Goal: Transaction & Acquisition: Purchase product/service

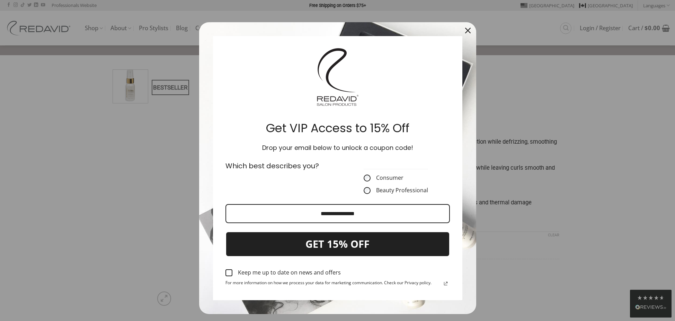
click at [465, 29] on icon "close icon" at bounding box center [468, 31] width 6 height 6
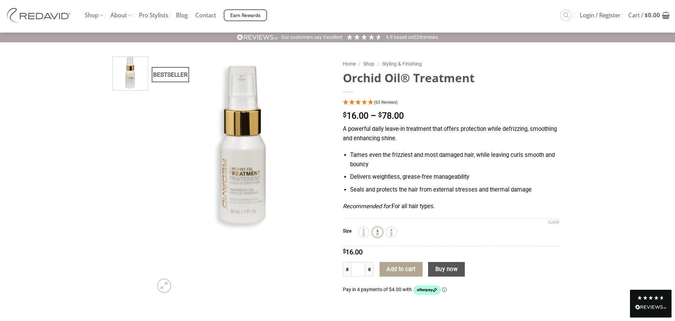
scroll to position [14, 0]
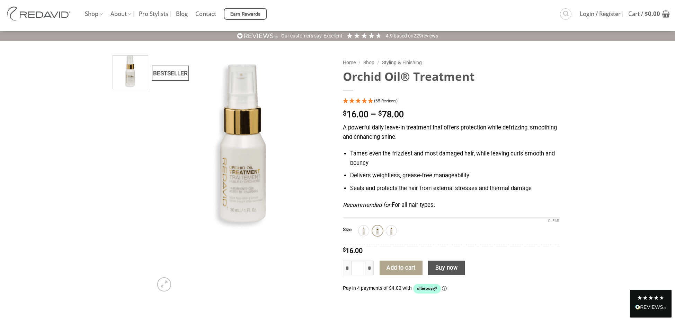
click at [388, 224] on td "**********" at bounding box center [459, 230] width 201 height 16
click at [388, 232] on img at bounding box center [391, 230] width 9 height 9
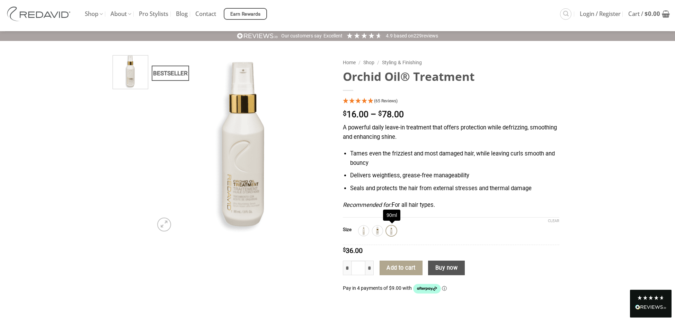
click at [392, 233] on img at bounding box center [391, 230] width 9 height 9
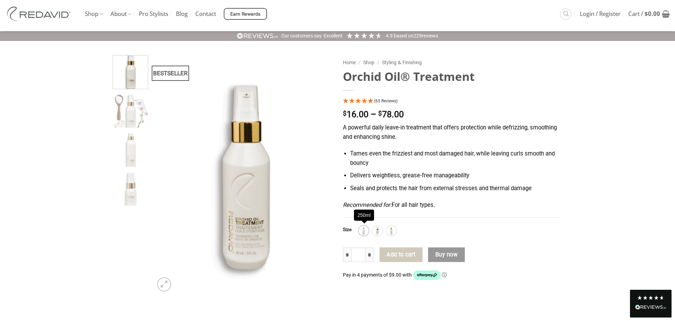
click at [365, 232] on img at bounding box center [363, 230] width 9 height 9
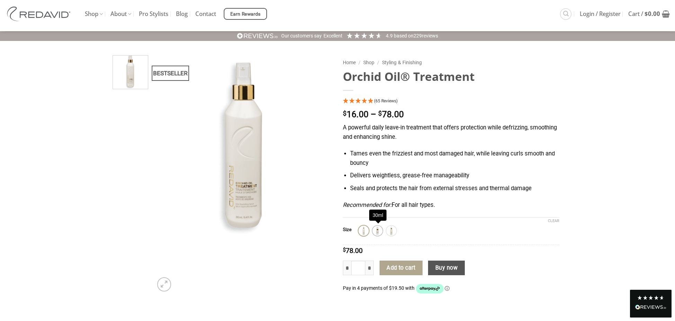
click at [375, 231] on img at bounding box center [377, 230] width 9 height 9
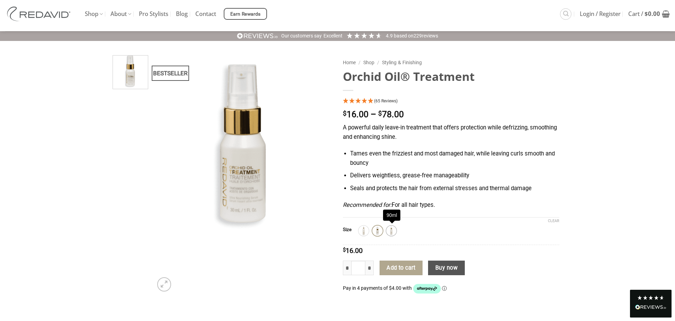
click at [387, 230] on div "90ml" at bounding box center [391, 230] width 10 height 10
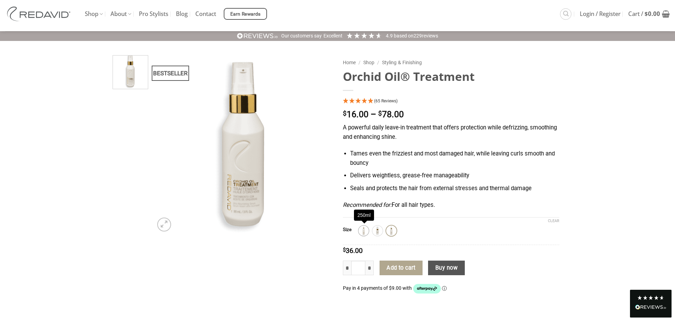
click at [367, 229] on img at bounding box center [363, 230] width 9 height 9
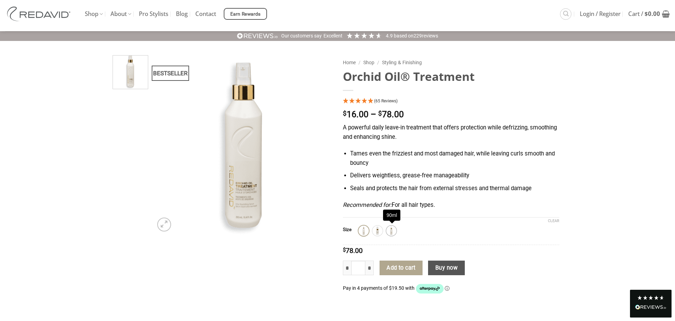
click at [390, 229] on img at bounding box center [391, 230] width 9 height 9
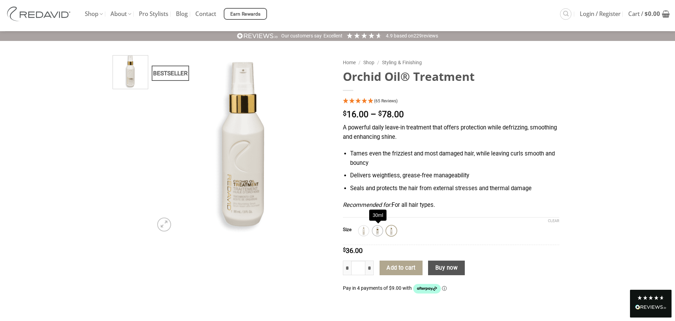
click at [377, 231] on img at bounding box center [377, 230] width 9 height 9
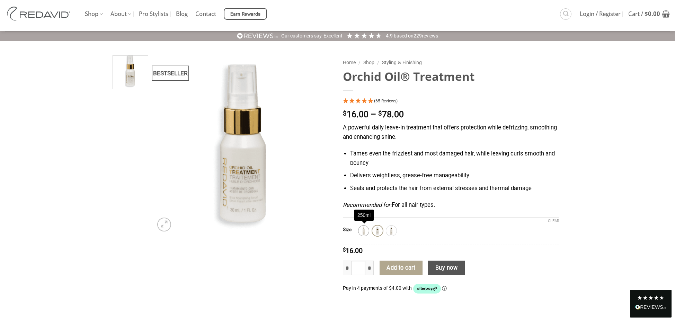
click at [366, 234] on img at bounding box center [363, 230] width 9 height 9
